Goal: Information Seeking & Learning: Learn about a topic

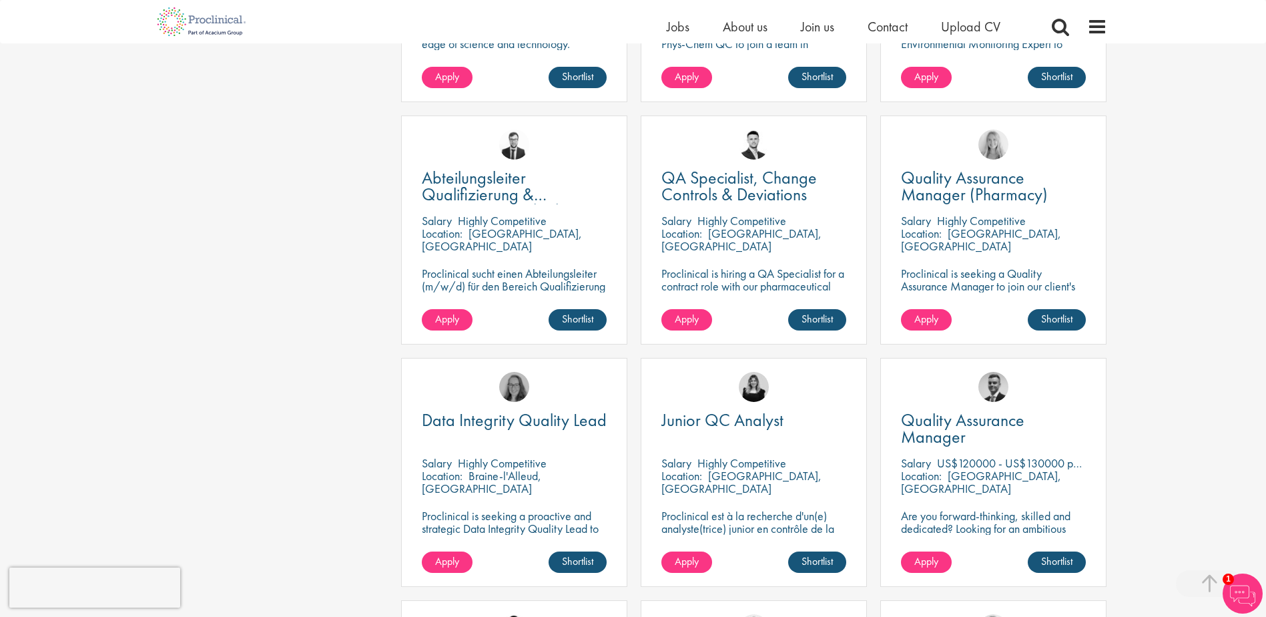
scroll to position [601, 0]
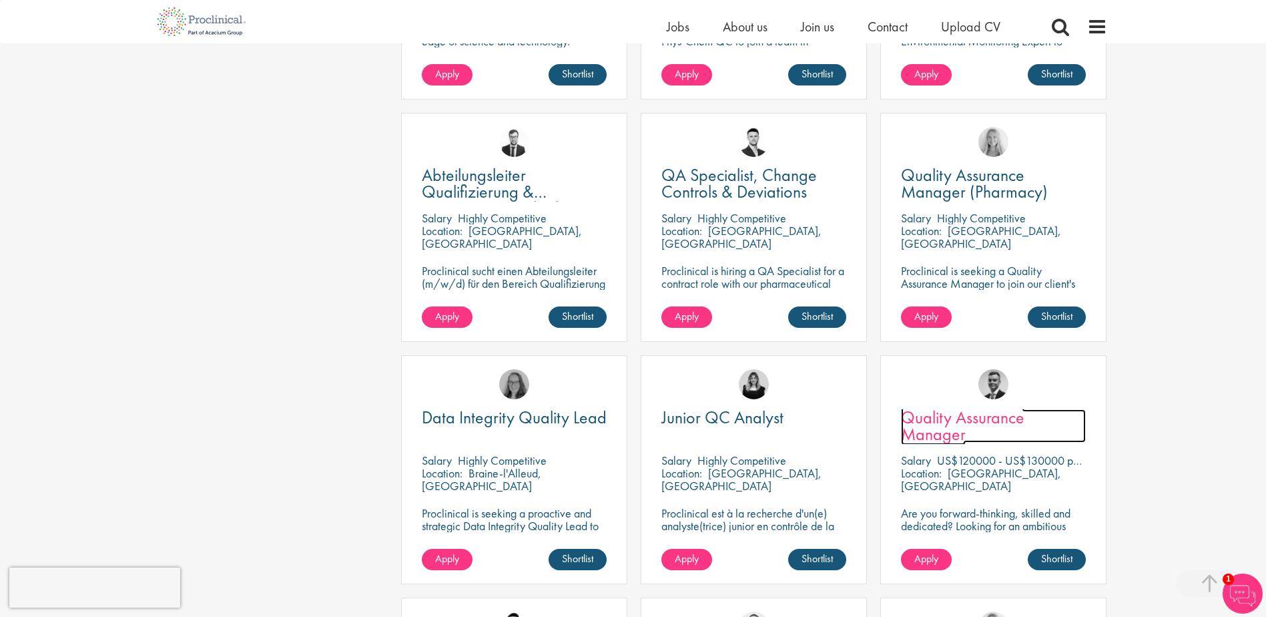
click at [933, 408] on span "Quality Assurance Manager" at bounding box center [962, 425] width 123 height 39
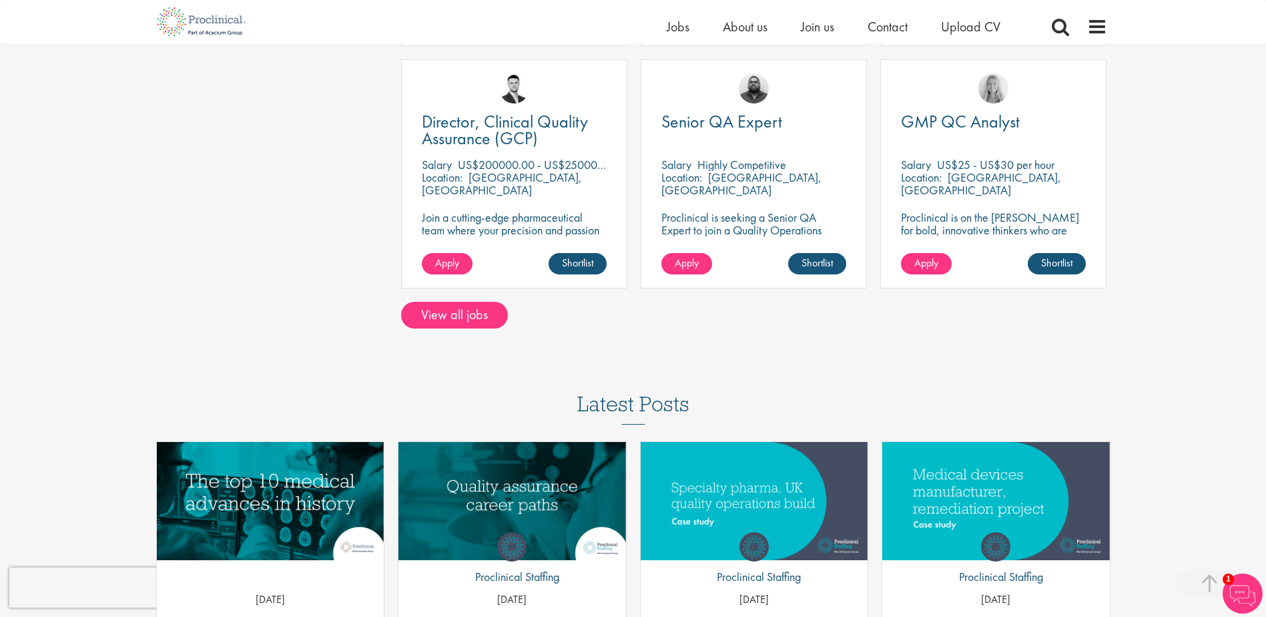
scroll to position [1142, 0]
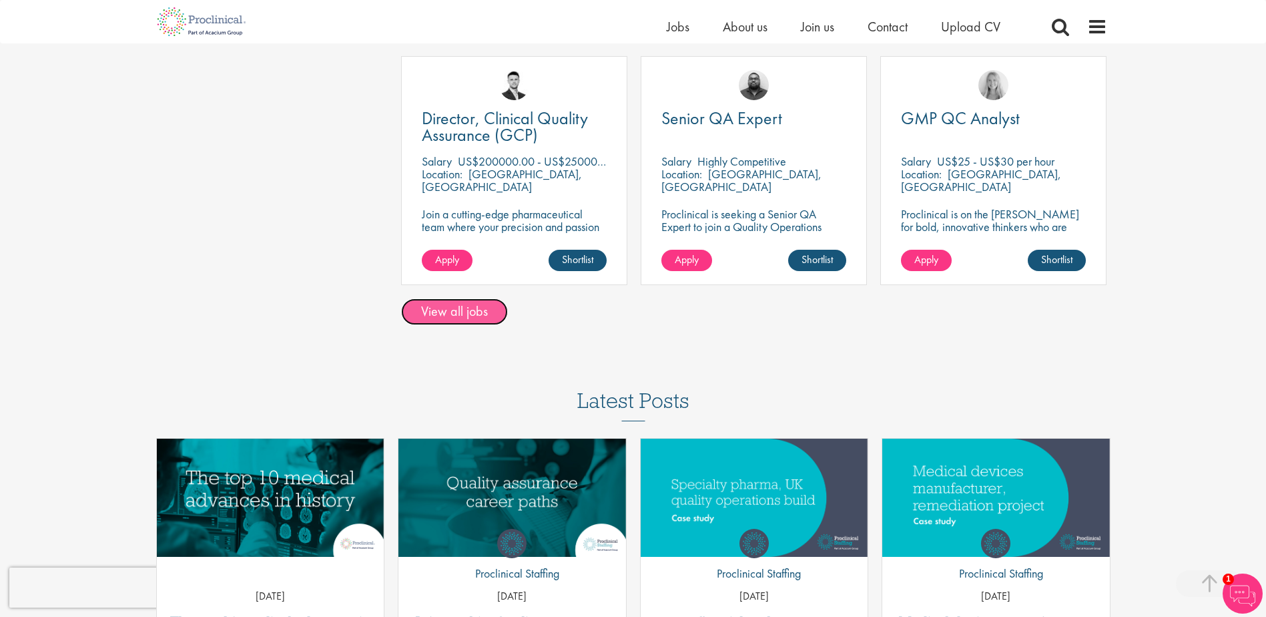
click at [468, 298] on link "View all jobs" at bounding box center [454, 311] width 107 height 27
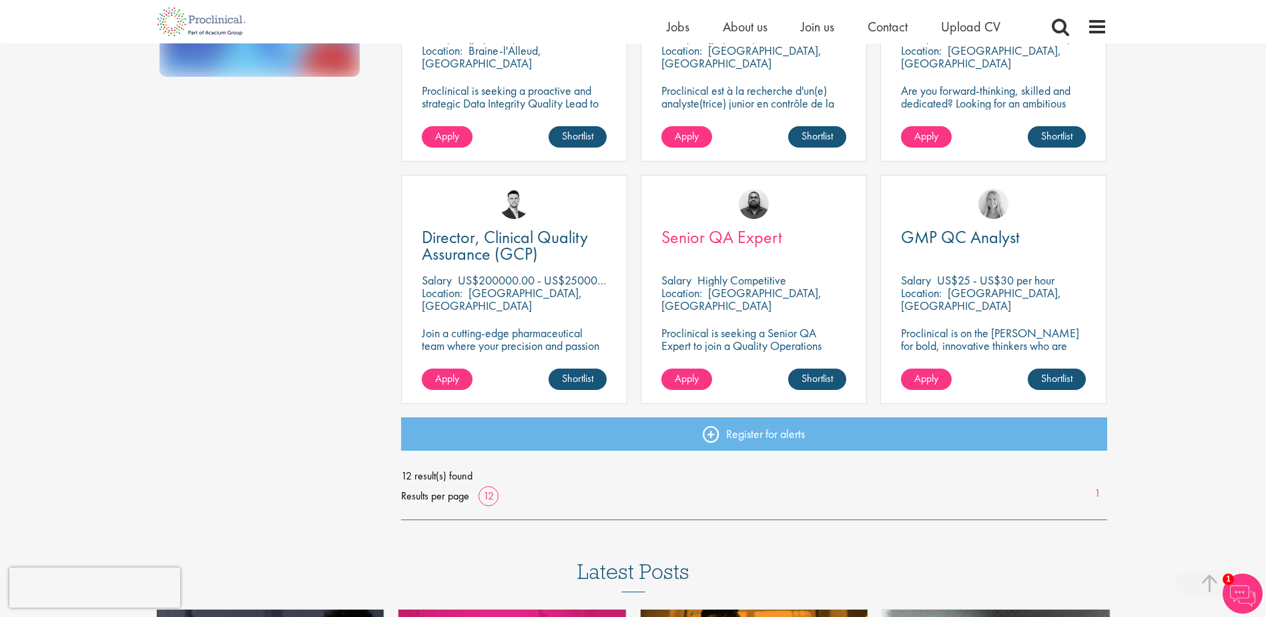
scroll to position [386, 0]
